Goal: Navigation & Orientation: Understand site structure

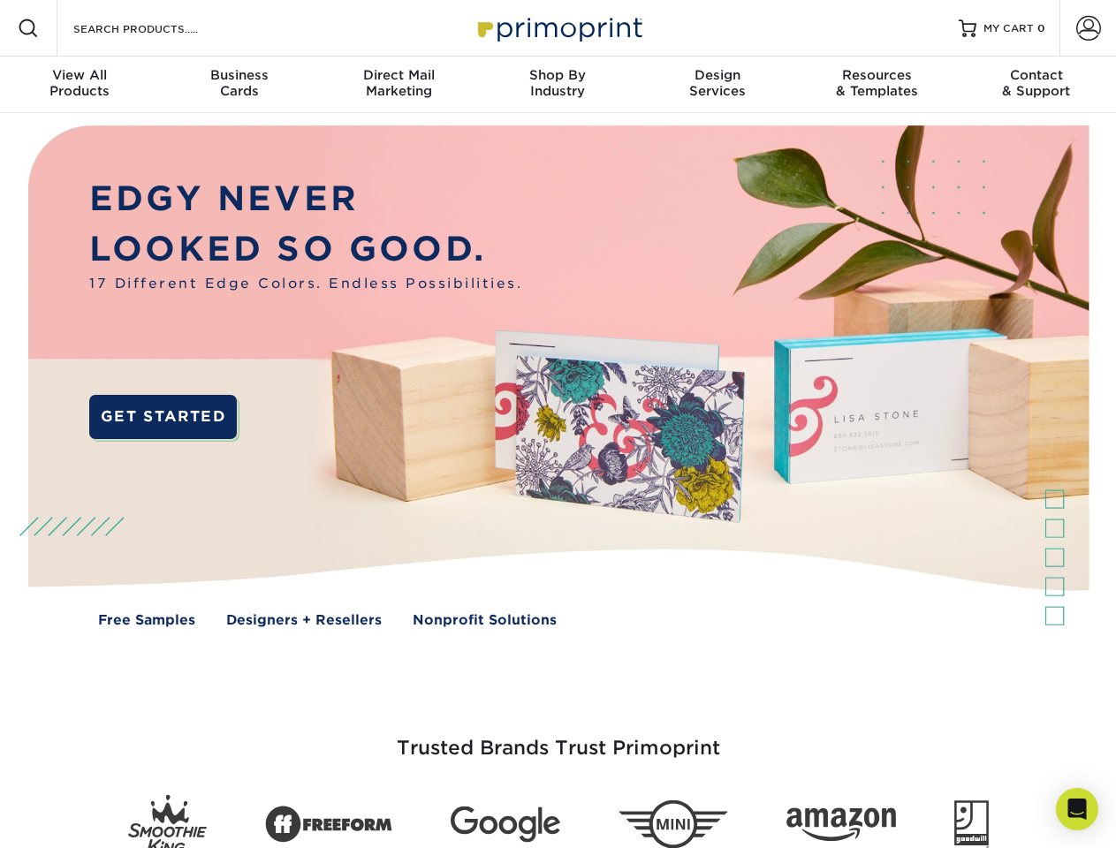
click at [558, 424] on img at bounding box center [557, 389] width 1104 height 552
click at [28, 28] on span at bounding box center [28, 28] width 21 height 21
click at [1088, 28] on span at bounding box center [1088, 28] width 25 height 25
click at [80, 85] on div "View All Products" at bounding box center [79, 83] width 159 height 32
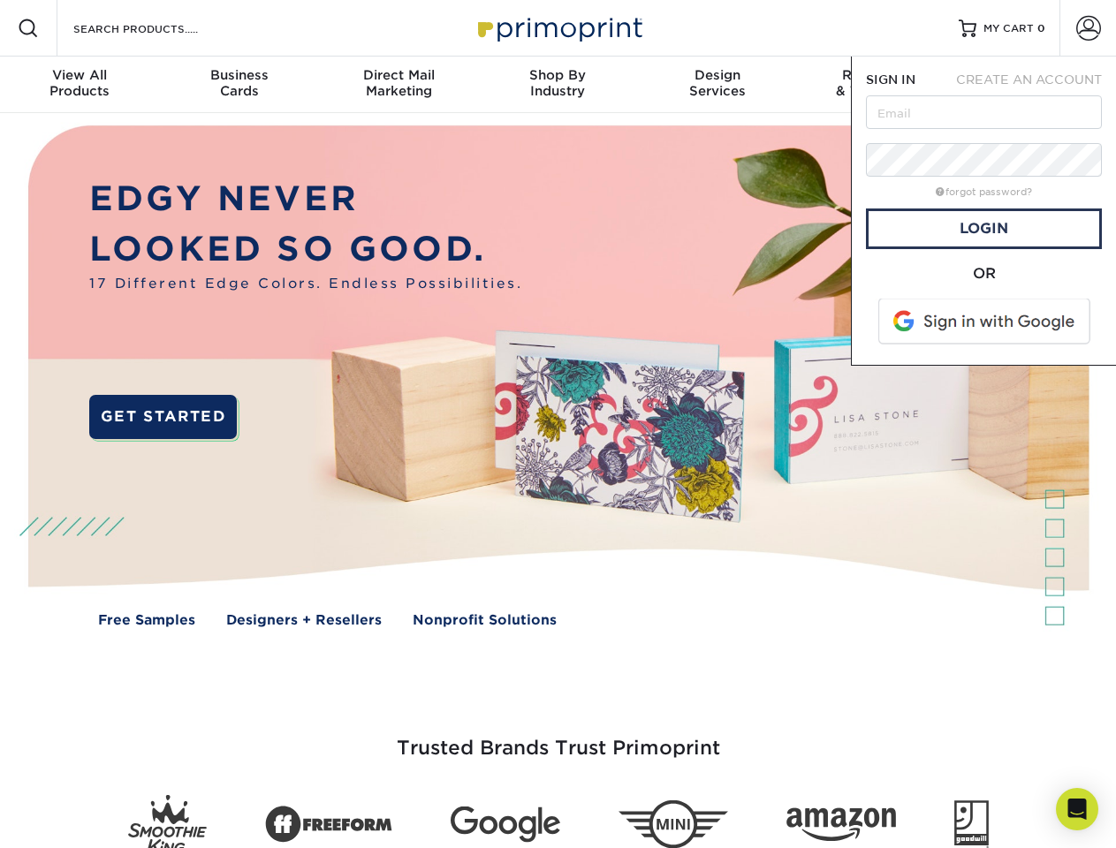
click at [239, 85] on div "Business Cards" at bounding box center [238, 83] width 159 height 32
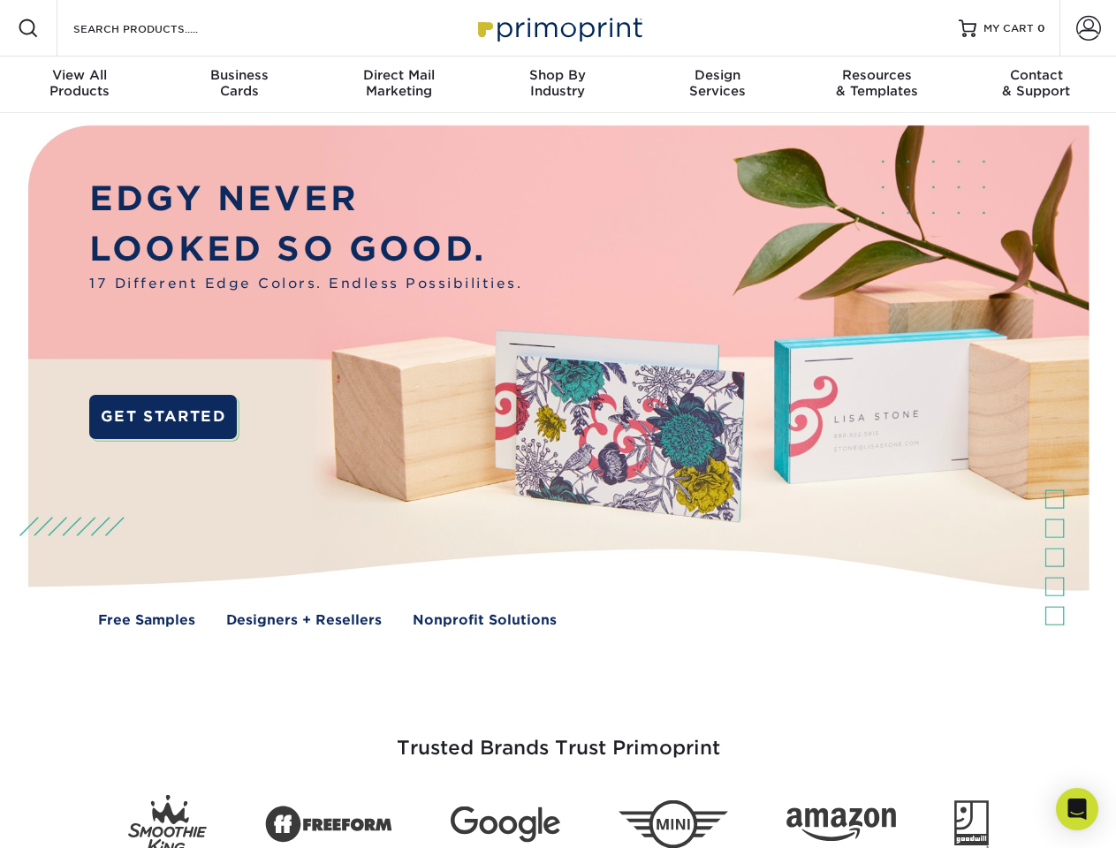
click at [398, 85] on div "Direct Mail Marketing" at bounding box center [398, 83] width 159 height 32
click at [558, 85] on div "Shop By Industry" at bounding box center [557, 83] width 159 height 32
click at [717, 85] on div "Design Services" at bounding box center [717, 83] width 159 height 32
click at [877, 85] on div "Resources & Templates" at bounding box center [876, 83] width 159 height 32
click at [1036, 85] on div "Contact & Support" at bounding box center [1036, 83] width 159 height 32
